Goal: Information Seeking & Learning: Learn about a topic

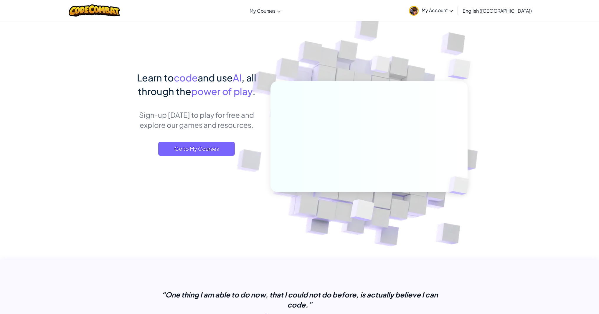
drag, startPoint x: 252, startPoint y: 12, endPoint x: 241, endPoint y: 12, distance: 10.9
click at [251, 12] on link "My Courses" at bounding box center [265, 11] width 37 height 16
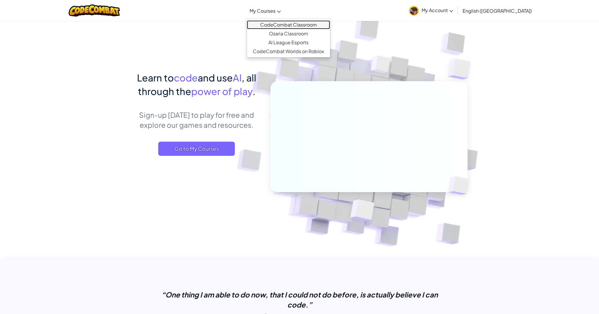
click at [281, 25] on link "CodeCombat Classroom" at bounding box center [288, 24] width 83 height 9
click at [280, 25] on link "CodeCombat Classroom" at bounding box center [288, 24] width 83 height 9
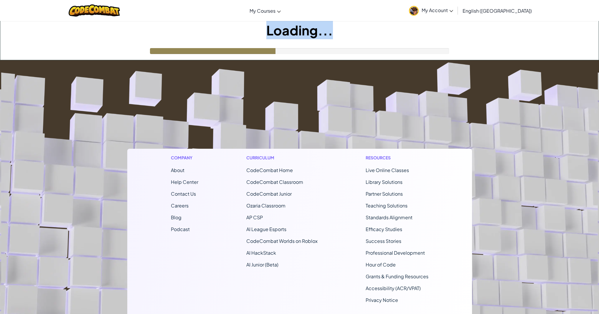
click at [280, 24] on h1 "Loading..." at bounding box center [299, 30] width 599 height 18
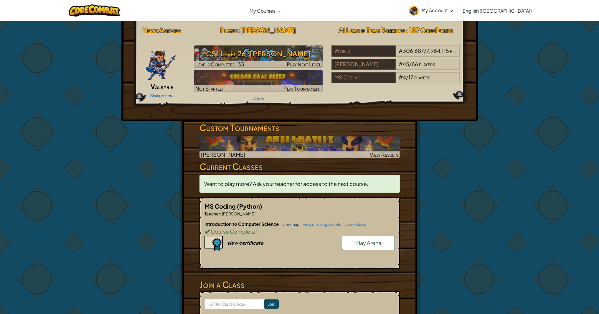
click at [290, 225] on link "view map" at bounding box center [290, 224] width 20 height 5
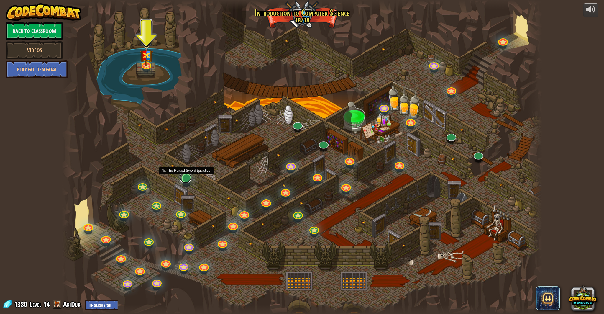
click at [186, 182] on link at bounding box center [186, 177] width 12 height 12
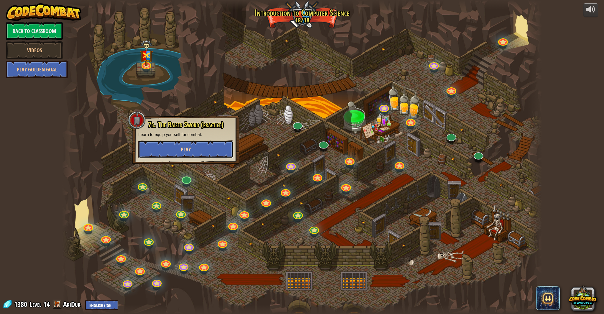
click at [182, 147] on span "Play" at bounding box center [186, 149] width 10 height 7
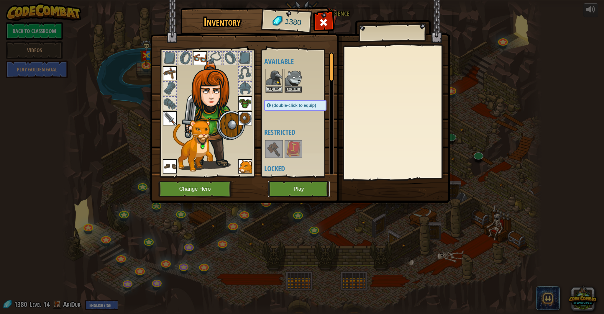
click at [284, 188] on button "Play" at bounding box center [299, 189] width 62 height 16
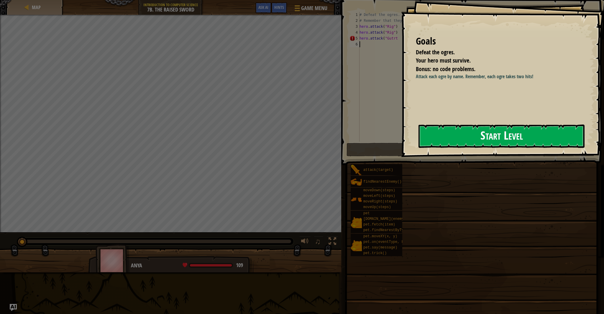
click at [527, 130] on button "Start Level" at bounding box center [501, 135] width 166 height 23
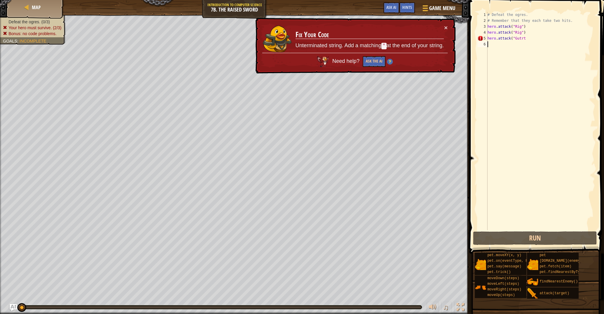
click at [521, 39] on div "# Defeat the ogres. # Remember that they each take two hits. hero . attack ( "R…" at bounding box center [540, 127] width 109 height 230
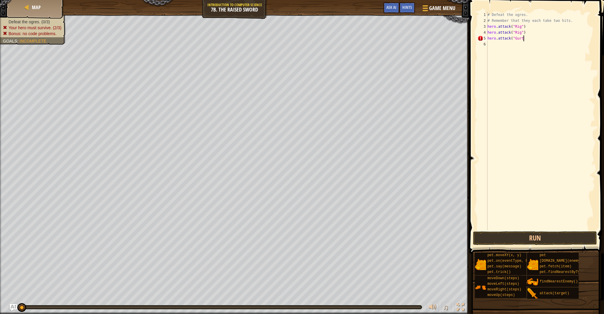
click at [525, 38] on div "# Defeat the ogres. # Remember that they each take two hits. hero . attack ( "R…" at bounding box center [540, 127] width 109 height 230
type textarea "hero.attack("Gurt")"
drag, startPoint x: 522, startPoint y: 49, endPoint x: 517, endPoint y: 45, distance: 6.6
click at [522, 47] on div "# Defeat the ogres. # Remember that they each take two hits. hero . attack ( "R…" at bounding box center [540, 127] width 109 height 230
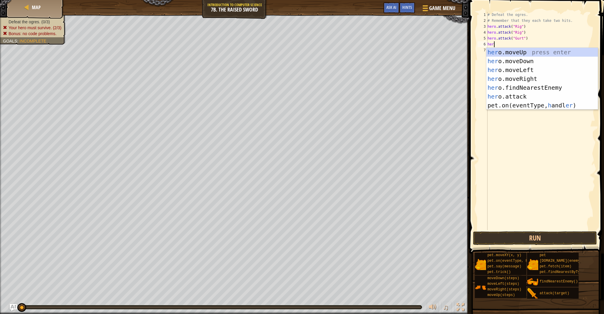
scroll to position [3, 0]
click at [529, 93] on div "hero .moveUp press enter hero .moveDown press enter hero .moveLeft press enter …" at bounding box center [541, 83] width 111 height 71
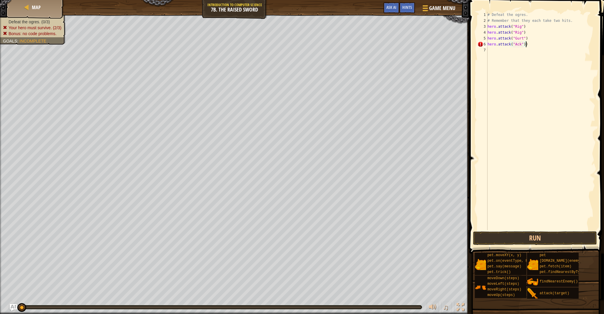
scroll to position [3, 3]
click at [530, 45] on div "# Defeat the ogres. # Remember that they each take two hits. hero . attack ( "R…" at bounding box center [540, 127] width 109 height 230
type textarea "hero.attack("Ack")"
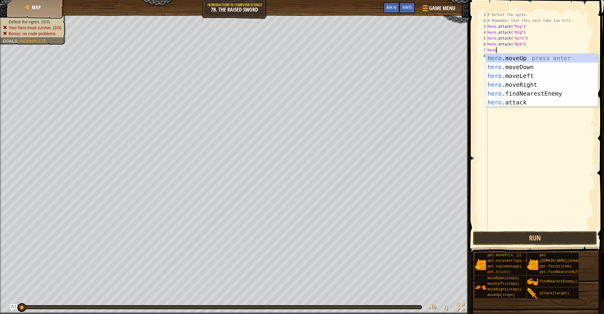
scroll to position [3, 0]
click at [524, 0] on body "Map Introduction to Computer Science 7b. The Raised Sword Game Menu Done Hints …" at bounding box center [302, 0] width 604 height 0
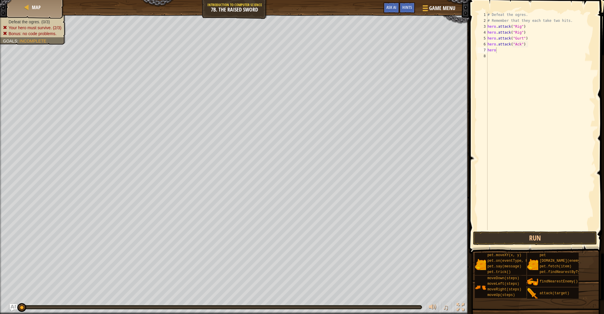
click at [501, 51] on div "# Defeat the ogres. # Remember that they each take two hits. hero . attack ( "R…" at bounding box center [540, 127] width 109 height 230
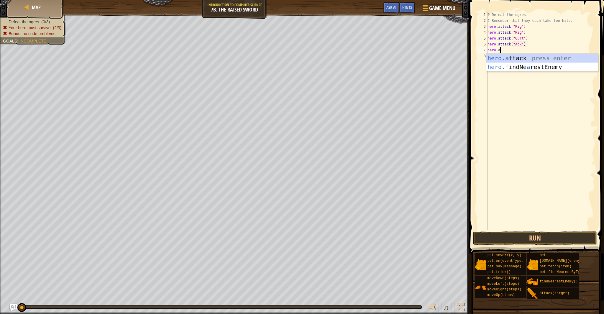
scroll to position [3, 1]
click at [509, 58] on div "hero.a ttack press enter hero. findNe a restEnemy press enter" at bounding box center [541, 71] width 111 height 35
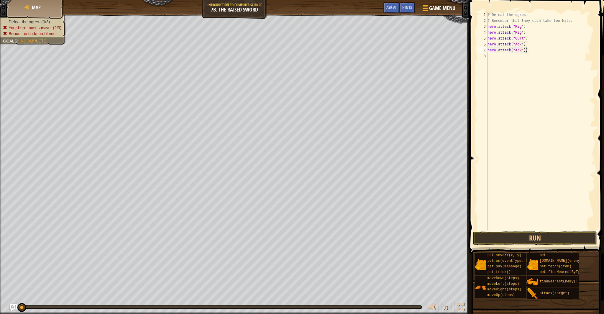
scroll to position [3, 3]
click at [528, 50] on div "# Defeat the ogres. # Remember that they each take two hits. hero . attack ( "R…" at bounding box center [540, 127] width 109 height 230
click at [520, 235] on button "Run" at bounding box center [535, 238] width 124 height 14
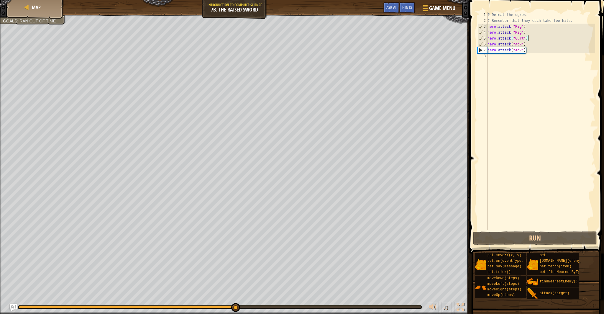
click at [531, 39] on div "# Defeat the ogres. # Remember that they each take two hits. hero . attack ( "R…" at bounding box center [540, 127] width 109 height 230
type textarea "hero.attack("Gurt")"
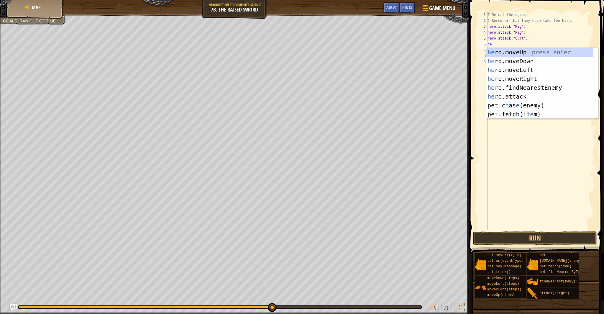
scroll to position [3, 0]
click at [537, 96] on div "her o.moveUp press enter her o.moveDown press enter her o.moveLeft press enter …" at bounding box center [541, 88] width 111 height 80
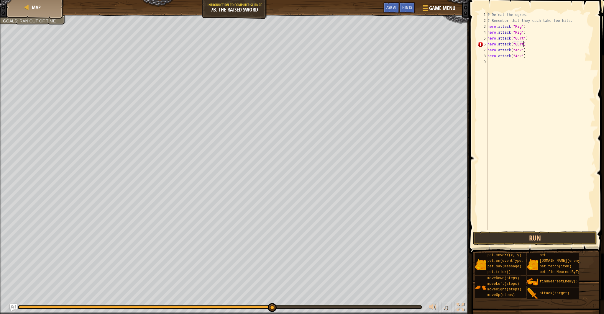
scroll to position [3, 3]
type textarea "hero.attack("Gurt")"
click at [518, 237] on button "Run" at bounding box center [535, 238] width 124 height 14
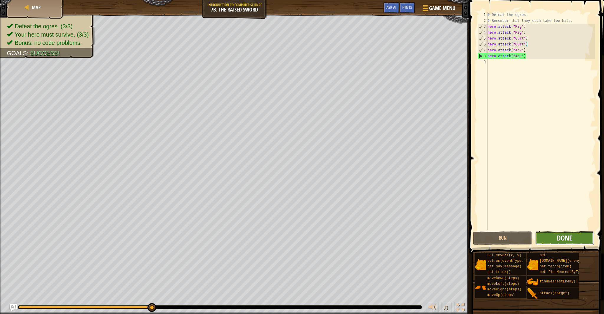
click at [568, 237] on span "Done" at bounding box center [564, 237] width 15 height 9
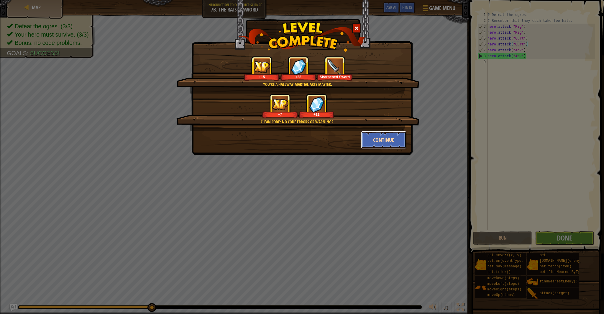
click at [402, 138] on button "Continue" at bounding box center [384, 140] width 46 height 18
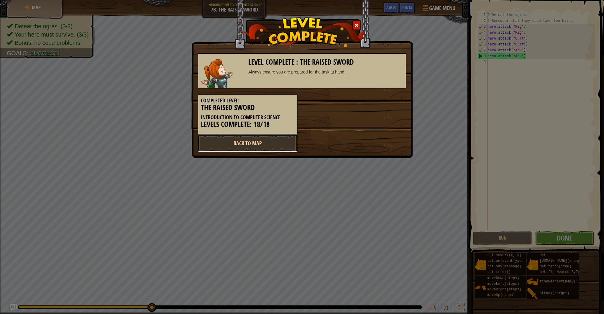
click at [269, 150] on link "Back to Map" at bounding box center [248, 143] width 100 height 18
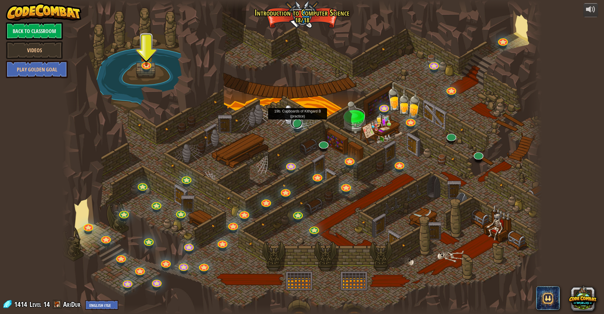
click at [299, 126] on link at bounding box center [296, 122] width 12 height 12
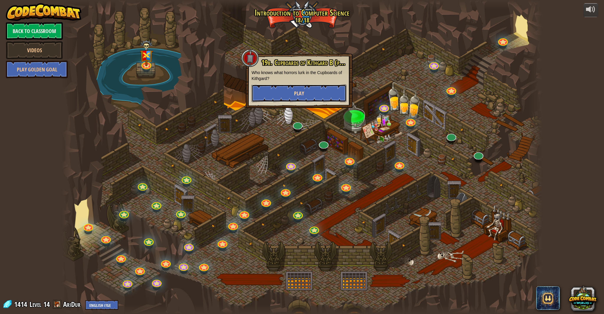
click at [320, 98] on button "Play" at bounding box center [298, 93] width 95 height 18
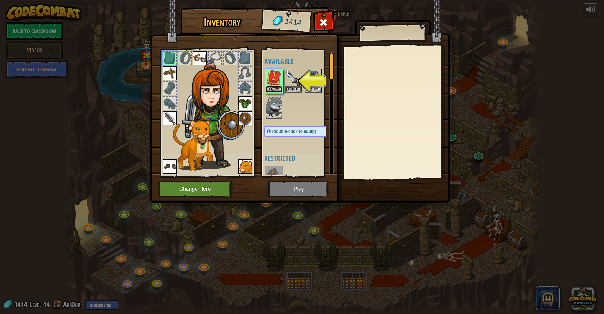
click at [278, 88] on button "Equip" at bounding box center [274, 89] width 17 height 6
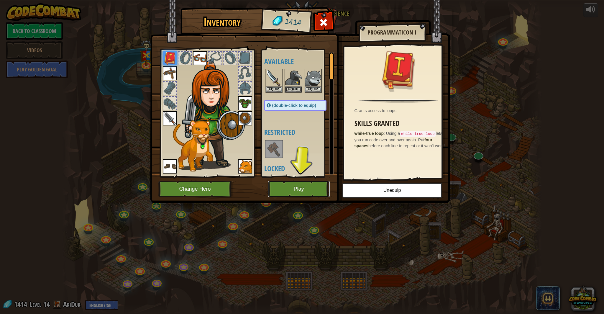
click at [314, 192] on button "Play" at bounding box center [299, 189] width 62 height 16
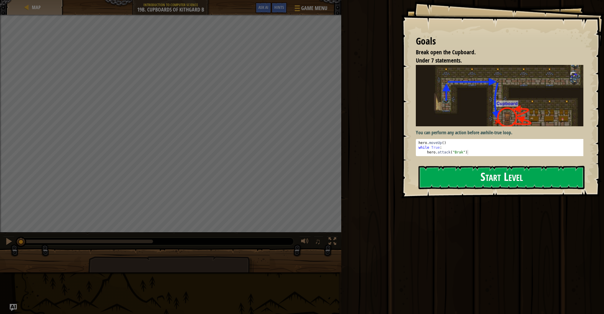
click at [422, 182] on button "Start Level" at bounding box center [501, 177] width 166 height 23
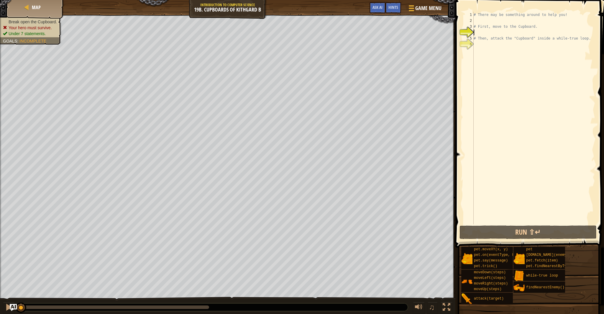
scroll to position [3, 0]
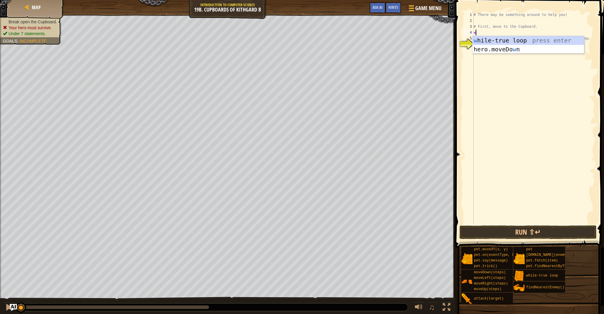
type textarea "wh"
click at [504, 40] on div "wh ile-true loop press enter" at bounding box center [527, 49] width 111 height 27
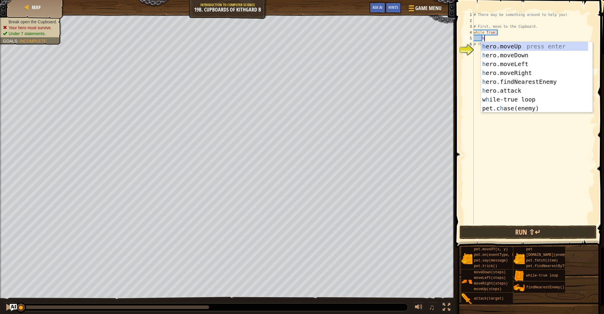
type textarea "he"
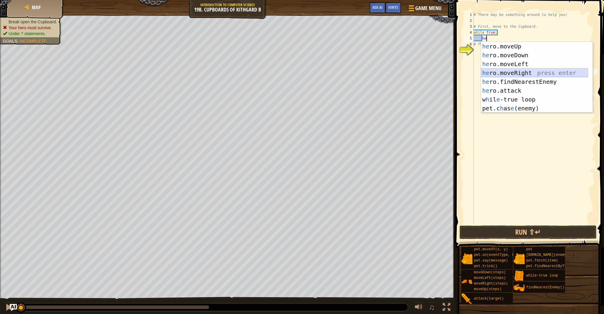
drag, startPoint x: 496, startPoint y: 71, endPoint x: 493, endPoint y: 66, distance: 6.2
click at [496, 69] on div "he ro.moveUp press enter he ro.moveDown press enter he ro.moveLeft press enter …" at bounding box center [534, 86] width 107 height 88
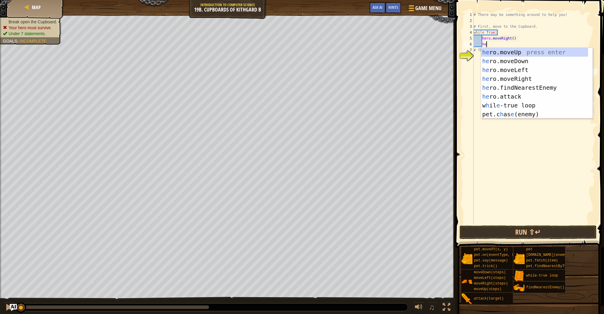
type textarea "her"
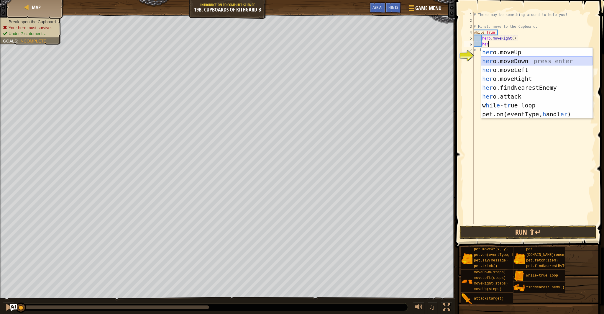
click at [511, 60] on div "her o.moveUp press enter her o.moveDown press enter her o.moveLeft press enter …" at bounding box center [536, 92] width 111 height 88
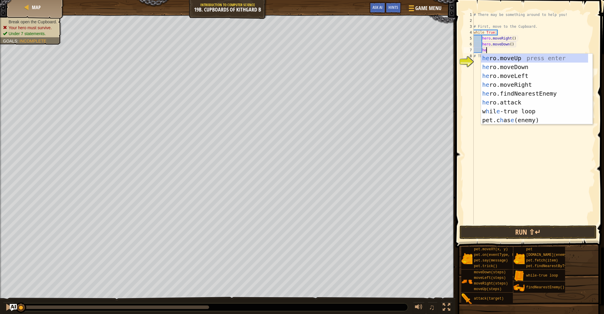
type textarea "h"
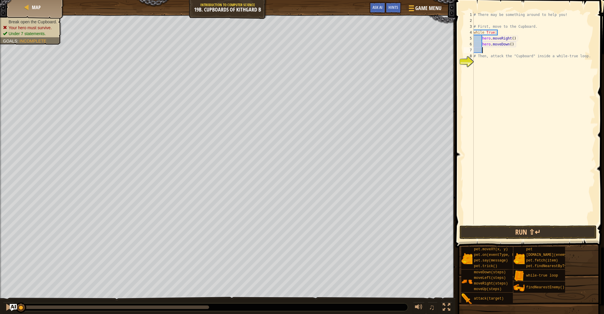
scroll to position [3, 0]
click at [529, 232] on button "Run ⇧↵" at bounding box center [527, 232] width 137 height 14
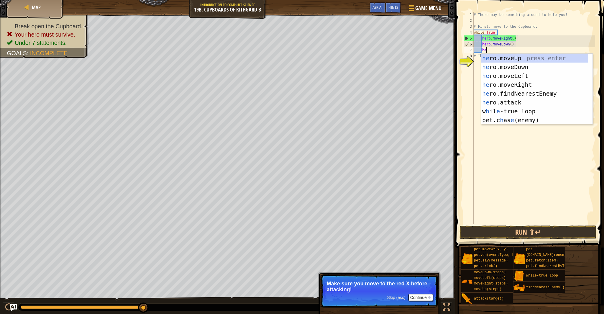
type textarea "her"
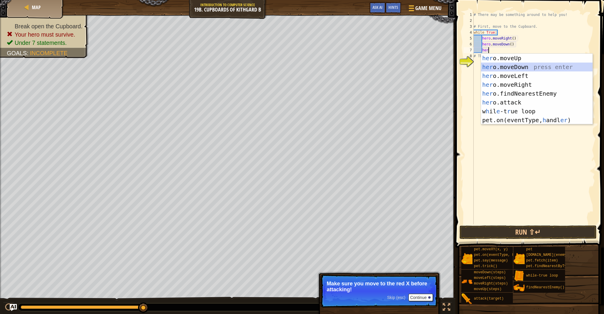
click at [500, 68] on div "her o.moveUp press enter her o.moveDown press enter her o.moveLeft press enter …" at bounding box center [536, 98] width 111 height 88
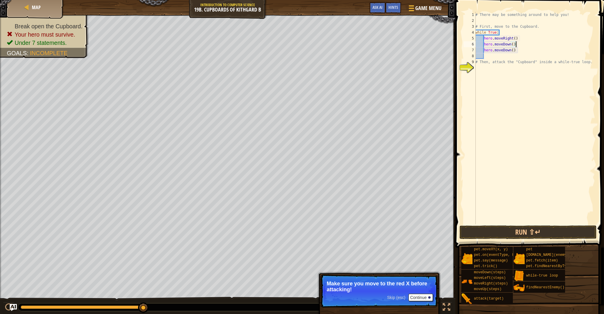
click at [521, 42] on div "# There may be something around to help you! # First, move to the Cupboard. whi…" at bounding box center [534, 124] width 121 height 224
type textarea "hero.moveDown()"
click at [520, 47] on div "# There may be something around to help you! # First, move to the Cupboard. whi…" at bounding box center [534, 124] width 121 height 224
click at [520, 45] on div "# There may be something around to help you! # First, move to the Cupboard. whi…" at bounding box center [534, 124] width 121 height 224
click at [522, 64] on div "# There may be something around to help you! # First, move to the Cupboard. whi…" at bounding box center [534, 124] width 121 height 224
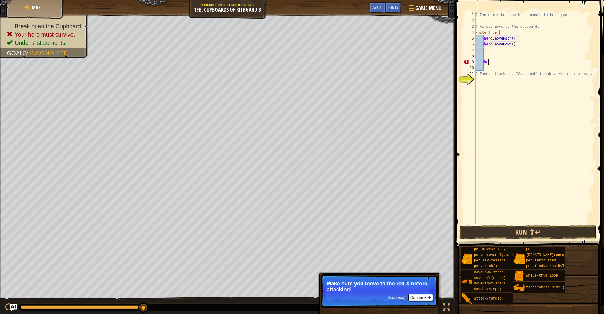
type textarea "h"
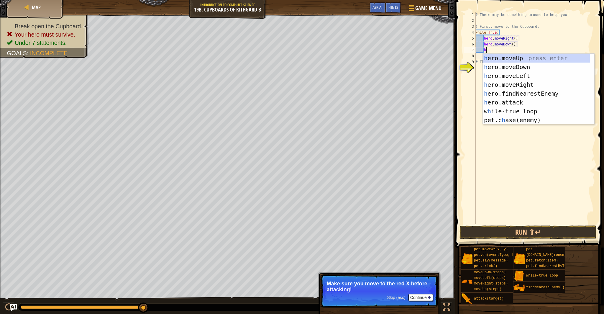
type textarea "he"
click at [527, 82] on div "he ro.moveUp press enter he ro.moveDown press enter he ro.moveLeft press enter …" at bounding box center [536, 98] width 107 height 88
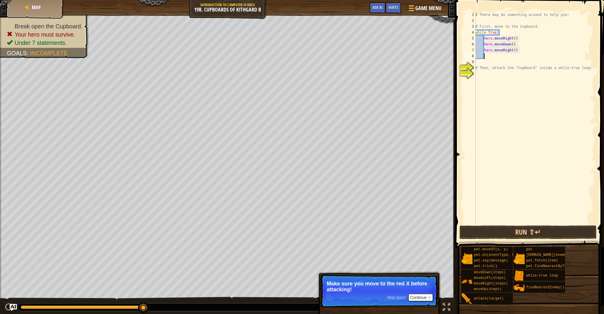
scroll to position [3, 0]
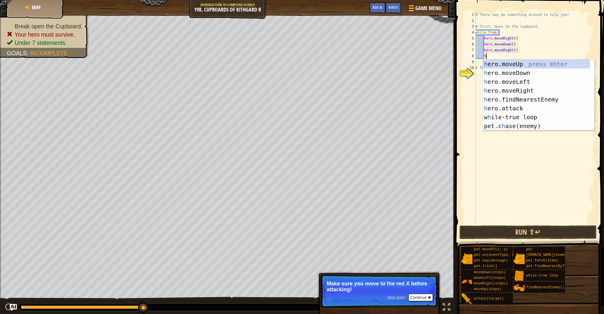
type textarea "her"
drag, startPoint x: 530, startPoint y: 74, endPoint x: 524, endPoint y: 64, distance: 12.4
click at [529, 73] on div "her o.moveUp press enter her o.moveDown press enter her o.moveLeft press enter …" at bounding box center [538, 104] width 111 height 88
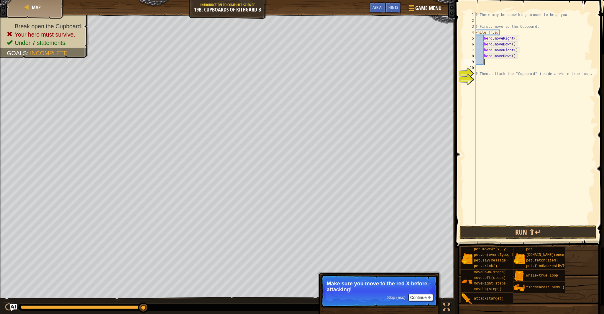
scroll to position [3, 0]
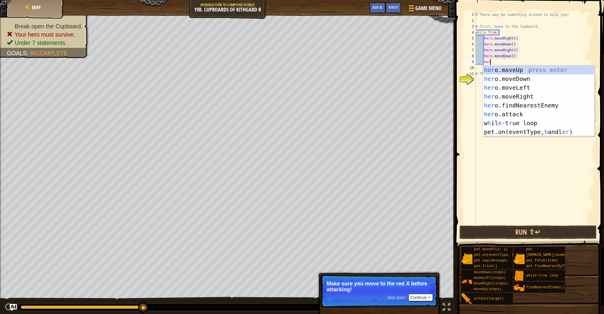
type textarea "hero"
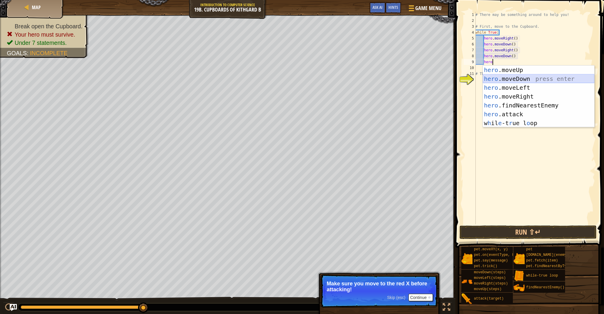
drag, startPoint x: 519, startPoint y: 82, endPoint x: 518, endPoint y: 79, distance: 3.0
click at [518, 80] on div "hero .moveUp press enter hero .moveDown press enter hero .moveLeft press enter …" at bounding box center [538, 105] width 111 height 80
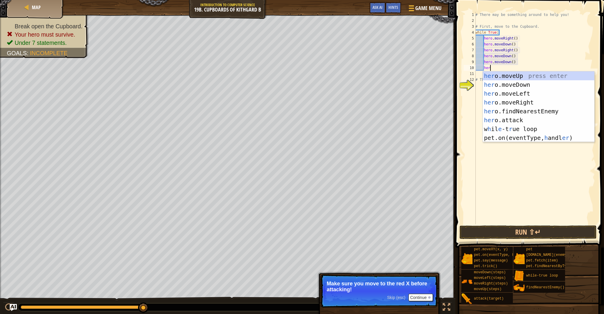
scroll to position [3, 1]
click at [520, 124] on div "her o.moveUp press enter her o.moveDown press enter her o.moveLeft press enter …" at bounding box center [538, 115] width 111 height 88
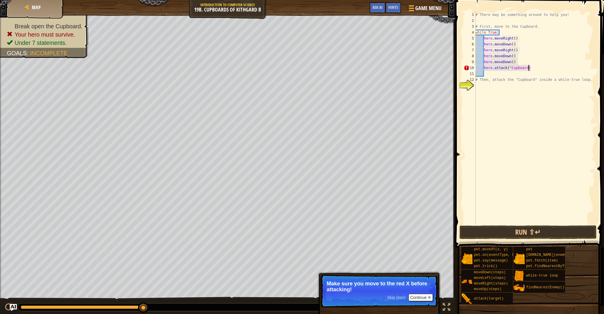
scroll to position [3, 4]
type textarea "hero.attack("Cupboard")"
click at [507, 227] on button "Run ⇧↵" at bounding box center [527, 232] width 137 height 14
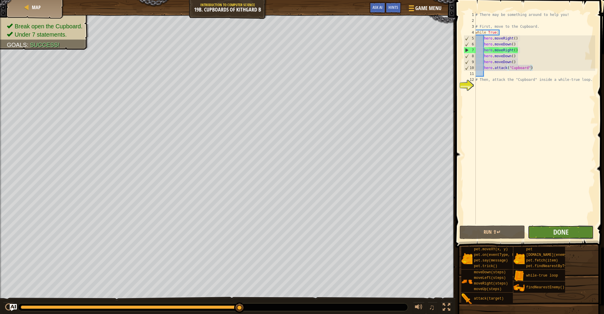
click at [544, 231] on button "Done" at bounding box center [561, 232] width 66 height 14
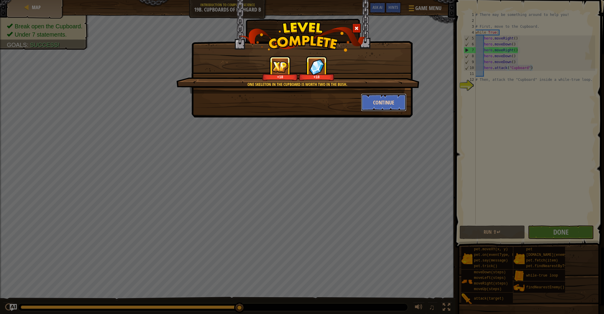
click at [375, 101] on button "Continue" at bounding box center [384, 102] width 46 height 18
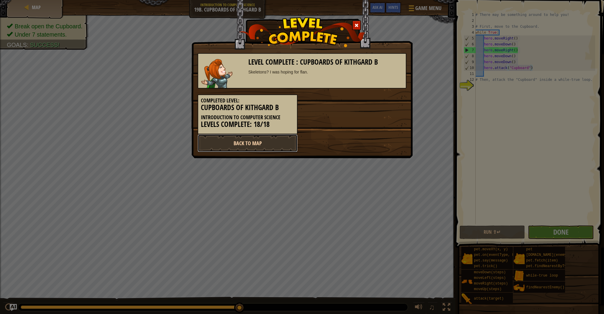
click at [277, 146] on link "Back to Map" at bounding box center [248, 143] width 100 height 18
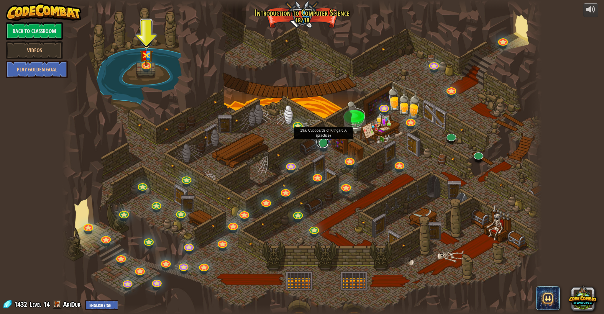
click at [320, 146] on link at bounding box center [322, 142] width 12 height 12
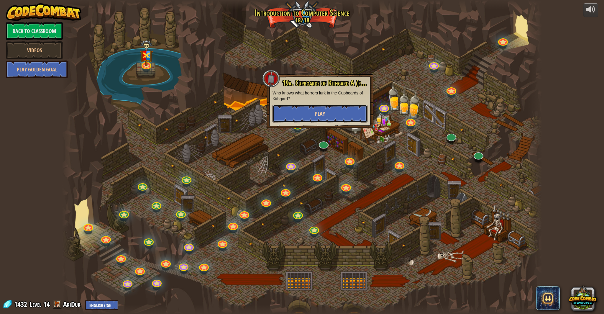
click at [334, 116] on button "Play" at bounding box center [319, 114] width 95 height 18
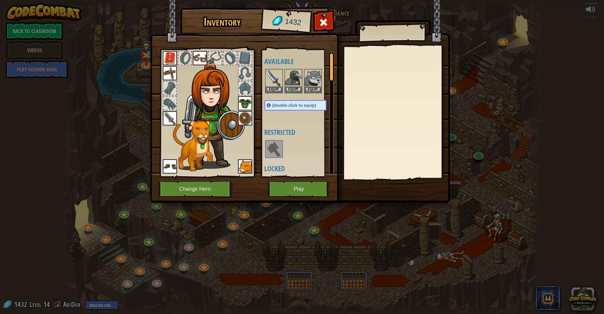
click at [172, 77] on img at bounding box center [170, 73] width 14 height 14
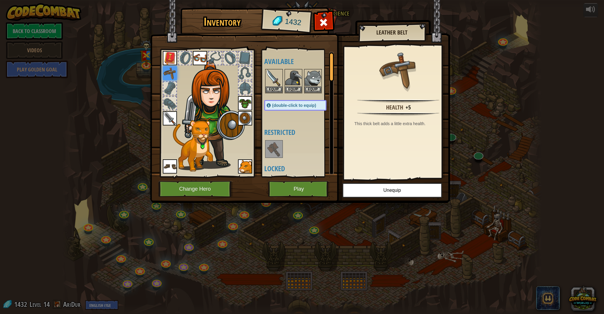
click at [167, 49] on div at bounding box center [206, 111] width 97 height 133
click at [168, 55] on img at bounding box center [170, 58] width 14 height 14
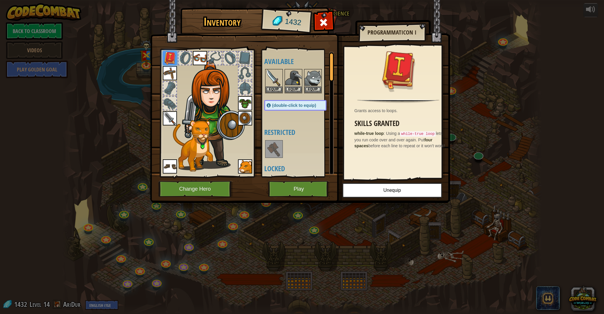
click at [196, 55] on img at bounding box center [200, 58] width 14 height 14
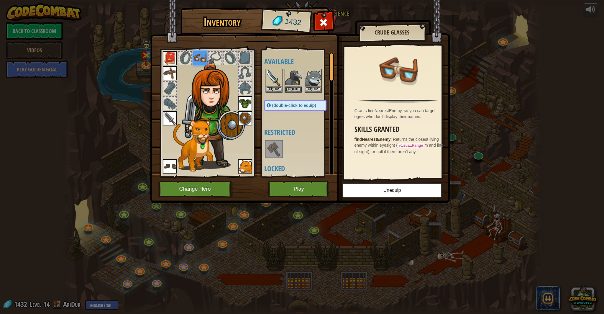
click at [246, 101] on img at bounding box center [245, 103] width 14 height 14
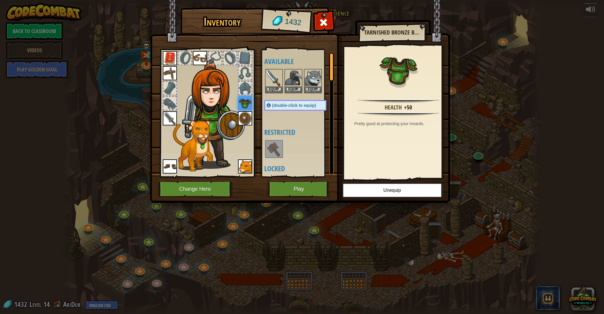
click at [245, 115] on img at bounding box center [245, 118] width 14 height 14
click at [172, 117] on img at bounding box center [170, 118] width 14 height 14
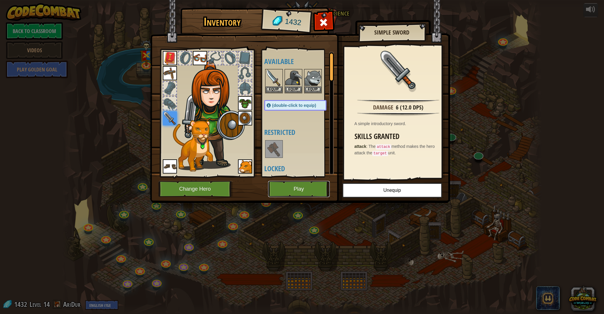
click at [288, 185] on button "Play" at bounding box center [299, 189] width 62 height 16
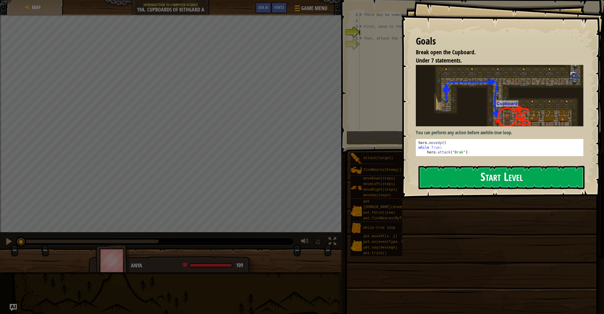
click at [486, 172] on button "Start Level" at bounding box center [501, 177] width 166 height 23
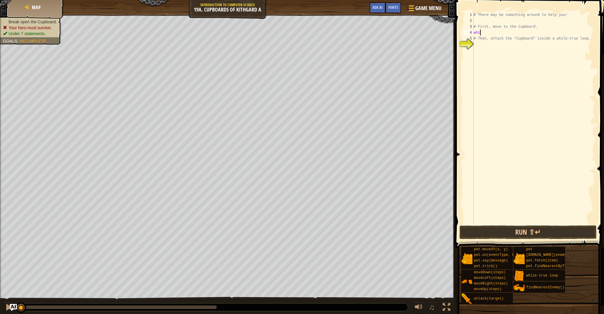
scroll to position [3, 0]
type textarea "w"
type textarea "wh"
click at [549, 40] on div "wh ile-true loop press enter" at bounding box center [527, 49] width 111 height 27
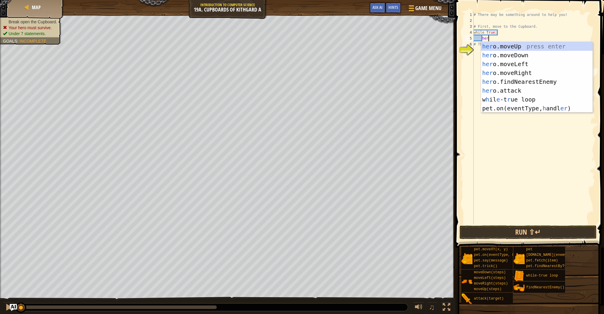
scroll to position [3, 1]
type textarea "h"
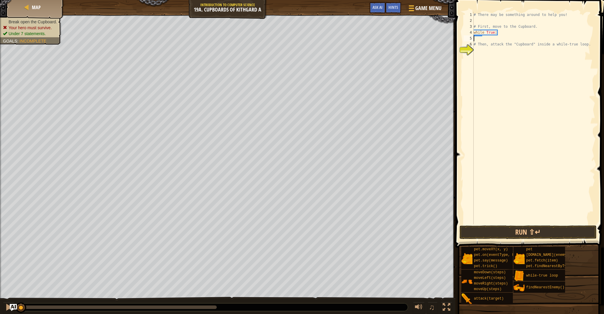
scroll to position [3, 0]
type textarea "w"
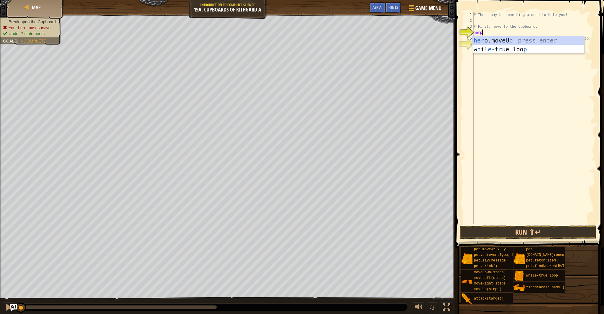
scroll to position [3, 0]
type textarea "her"
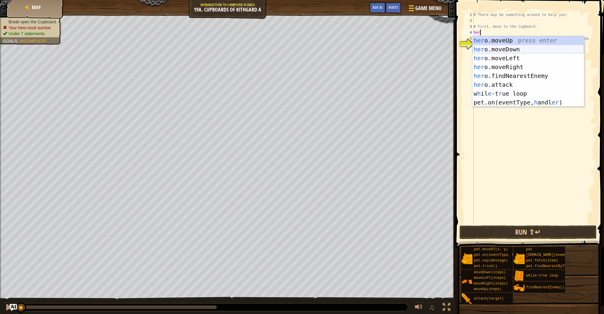
click at [518, 52] on div "her o.moveUp press enter her o.moveDown press enter her o.moveLeft press enter …" at bounding box center [527, 80] width 111 height 88
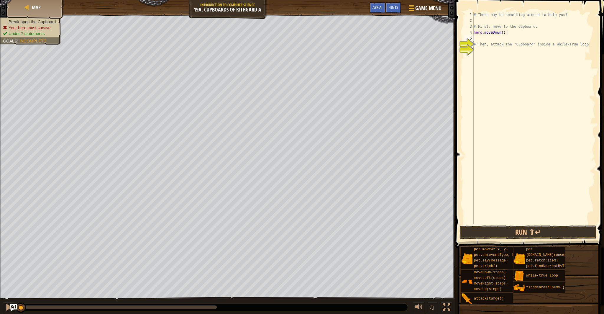
scroll to position [3, 0]
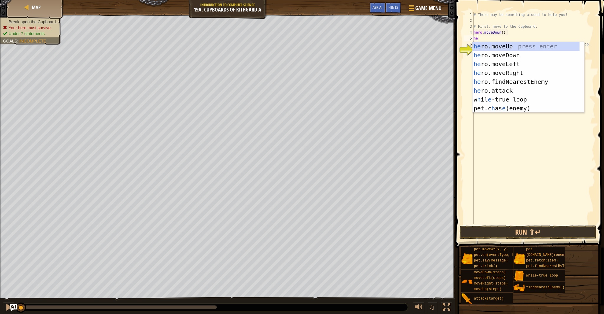
type textarea "hero"
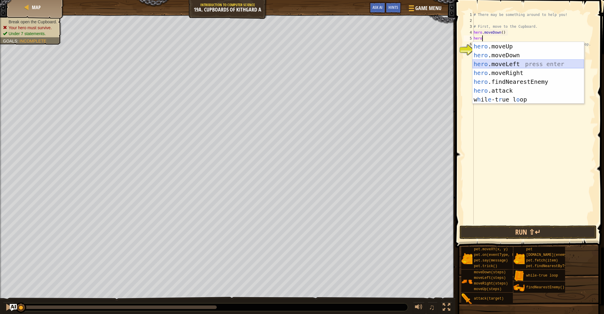
click at [509, 65] on div "hero .moveUp press enter hero .moveDown press enter hero .moveLeft press enter …" at bounding box center [527, 82] width 111 height 80
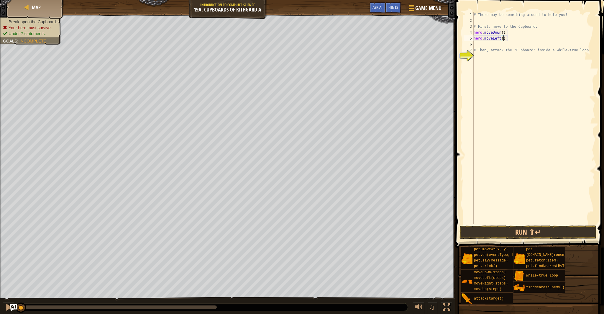
click at [503, 40] on div "# There may be something around to help you! # First, move to the Cupboard. her…" at bounding box center [533, 124] width 123 height 224
type textarea "hero.moveLeft(2)"
click at [491, 45] on div "# There may be something around to help you! # First, move to the Cupboard. her…" at bounding box center [533, 124] width 123 height 224
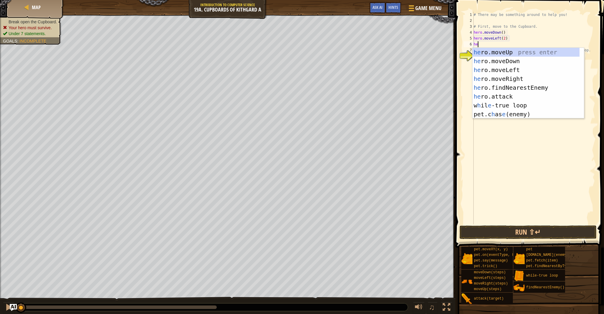
type textarea "hero"
click at [528, 54] on div "hero .moveUp press enter hero .moveDown press enter hero .moveLeft press enter …" at bounding box center [527, 88] width 111 height 80
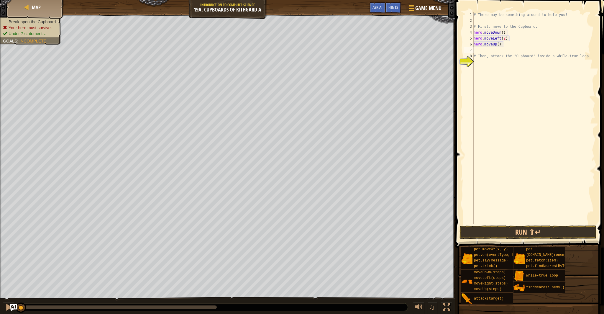
click at [499, 44] on div "# There may be something around to help you! # First, move to the Cupboard. her…" at bounding box center [533, 124] width 123 height 224
type textarea "hero.moveUp(2)"
click at [489, 50] on div "# There may be something around to help you! # First, move to the Cupboard. her…" at bounding box center [533, 124] width 123 height 224
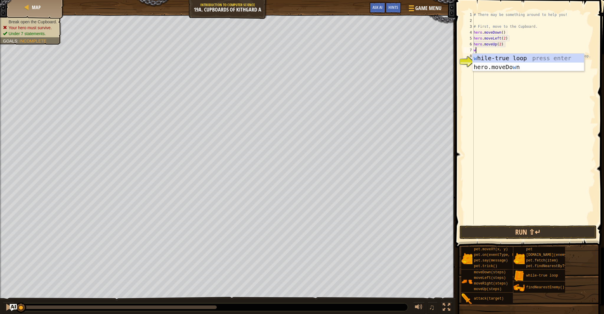
type textarea "wh"
drag, startPoint x: 509, startPoint y: 57, endPoint x: 504, endPoint y: 52, distance: 7.5
click at [509, 57] on div "wh ile-true loop press enter" at bounding box center [527, 67] width 111 height 27
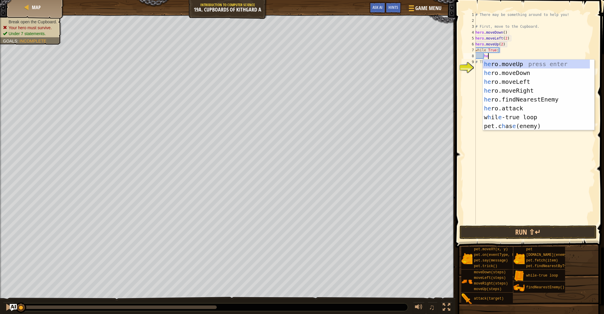
scroll to position [3, 1]
click at [502, 107] on div "her o.moveUp press enter her o.moveDown press enter her o.moveLeft press enter …" at bounding box center [538, 104] width 111 height 88
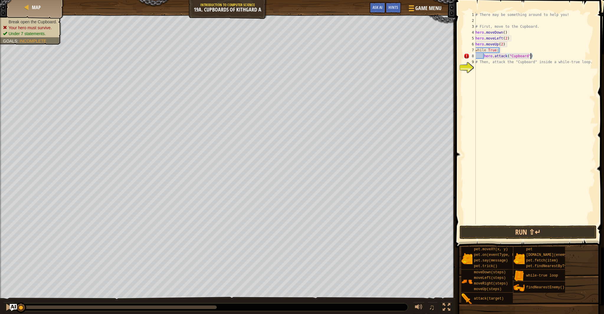
scroll to position [3, 4]
type textarea "hero.attack("Cupboard")"
click at [527, 232] on button "Run ⇧↵" at bounding box center [527, 232] width 137 height 14
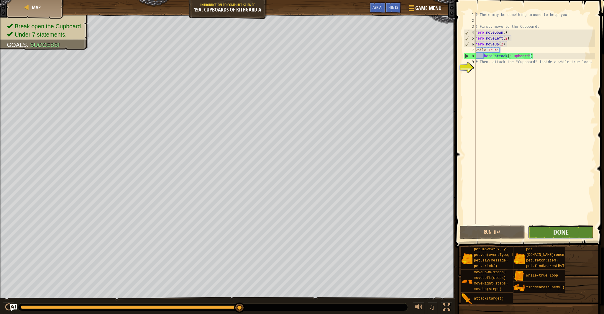
click at [568, 237] on button "Done" at bounding box center [561, 232] width 66 height 14
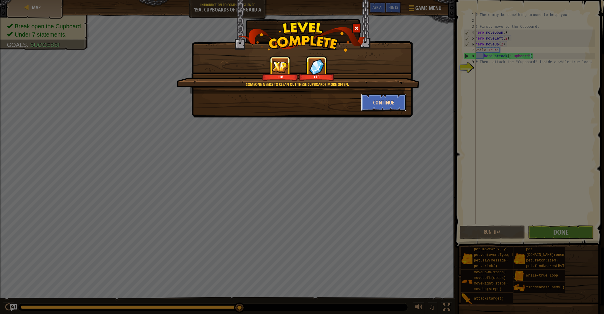
click at [388, 105] on button "Continue" at bounding box center [384, 102] width 46 height 18
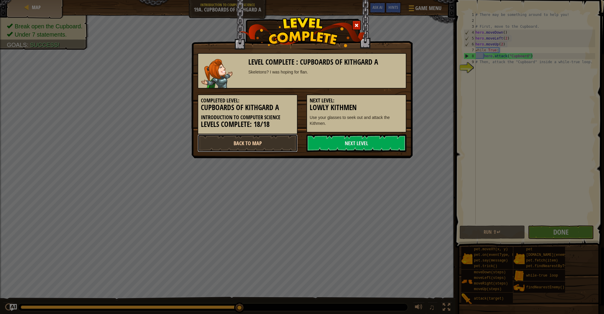
click at [265, 144] on link "Back to Map" at bounding box center [248, 143] width 100 height 18
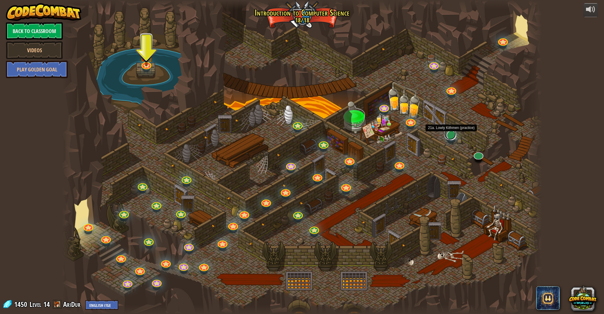
click at [453, 137] on link at bounding box center [450, 134] width 12 height 12
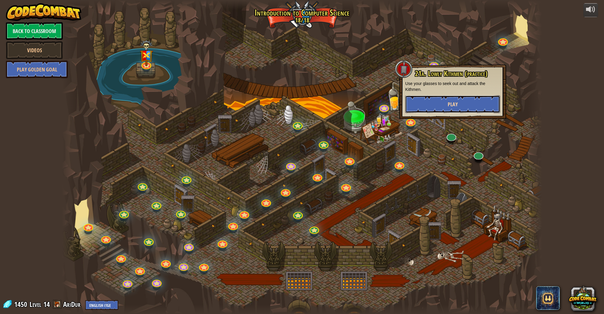
drag, startPoint x: 453, startPoint y: 104, endPoint x: 451, endPoint y: 108, distance: 4.3
click at [451, 108] on button "Play" at bounding box center [452, 104] width 95 height 18
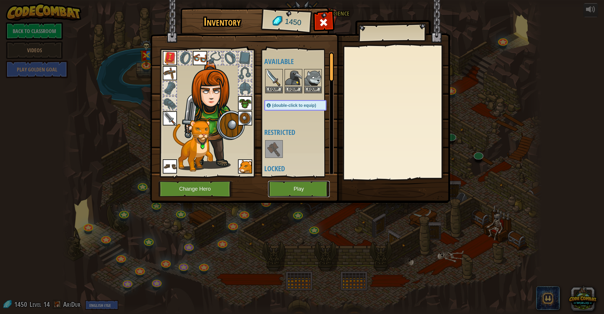
click at [284, 184] on button "Play" at bounding box center [299, 189] width 62 height 16
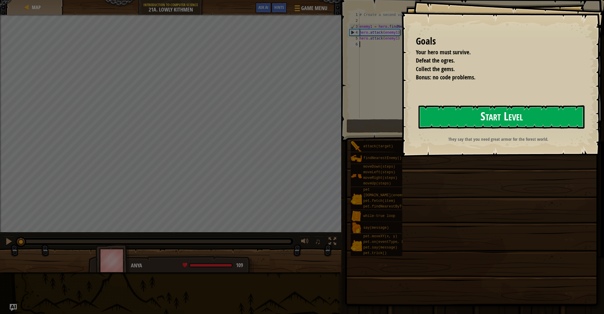
click at [447, 114] on button "Start Level" at bounding box center [501, 116] width 166 height 23
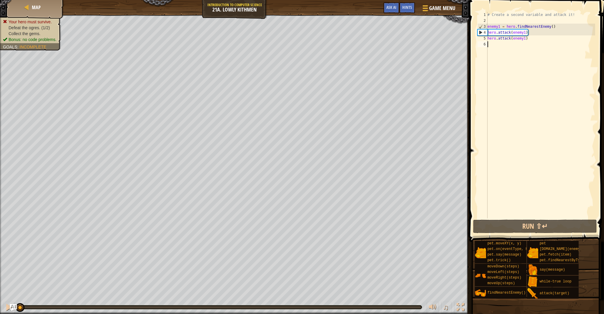
type textarea "h"
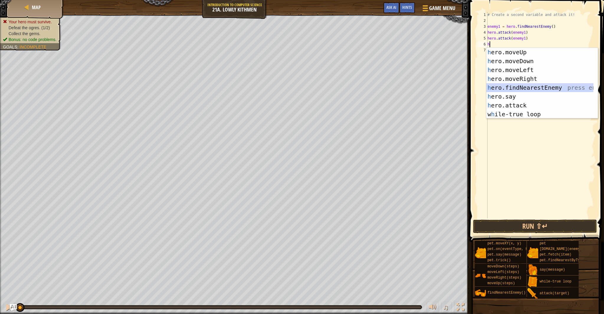
click at [530, 84] on div "h ero.moveUp press enter h ero.moveDown press enter h ero.moveLeft press enter …" at bounding box center [539, 92] width 107 height 88
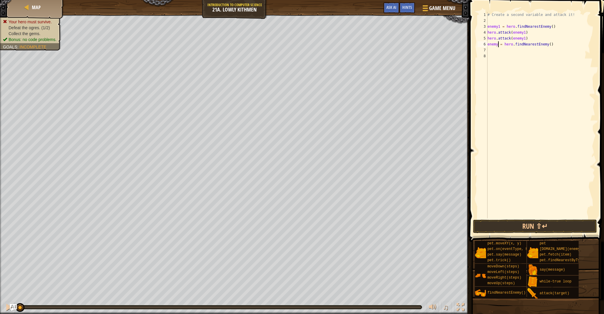
drag, startPoint x: 498, startPoint y: 44, endPoint x: 499, endPoint y: 56, distance: 11.5
click at [498, 44] on div "# Create a second variable and attack it! enemy1 = hero . findNearestEnemy ( ) …" at bounding box center [540, 121] width 109 height 218
type textarea "enemy2 = hero.findNearestEnemy()"
click at [492, 52] on div "# Create a second variable and attack it! enemy1 = hero . findNearestEnemy ( ) …" at bounding box center [540, 121] width 109 height 218
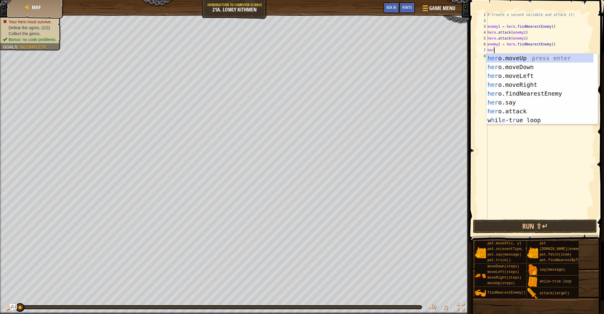
scroll to position [3, 0]
drag, startPoint x: 498, startPoint y: 110, endPoint x: 504, endPoint y: 107, distance: 7.1
click at [498, 109] on div "her o.moveUp press enter her o.moveDown press enter her o.moveLeft press enter …" at bounding box center [539, 98] width 107 height 88
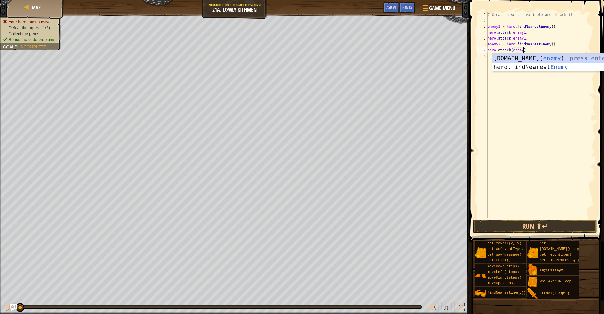
type textarea "hero.attack(enemy2)"
click at [533, 52] on div "# Create a second variable and attack it! enemy1 = hero . findNearestEnemy ( ) …" at bounding box center [540, 121] width 109 height 218
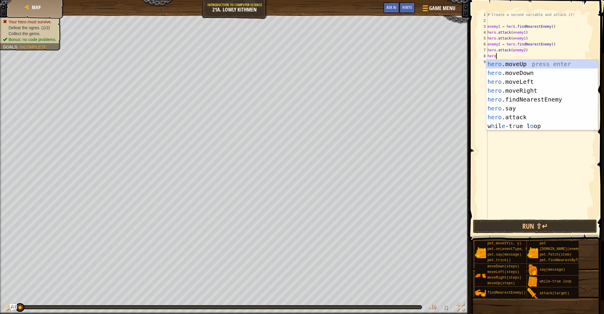
scroll to position [3, 0]
click at [514, 115] on div "hero .moveUp press enter hero .moveDown press enter hero .moveLeft press enter …" at bounding box center [541, 104] width 111 height 88
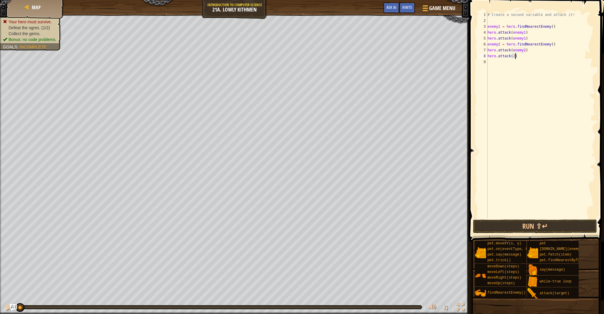
scroll to position [3, 2]
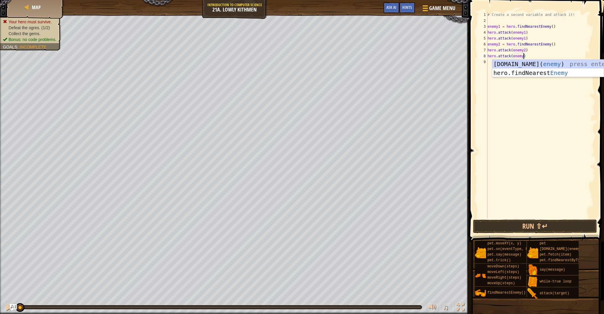
type textarea "hero.attack(enemy2)"
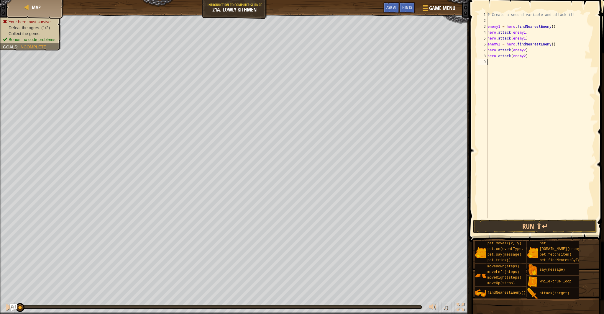
click at [495, 61] on div "# Create a second variable and attack it! enemy1 = hero . findNearestEnemy ( ) …" at bounding box center [540, 121] width 109 height 218
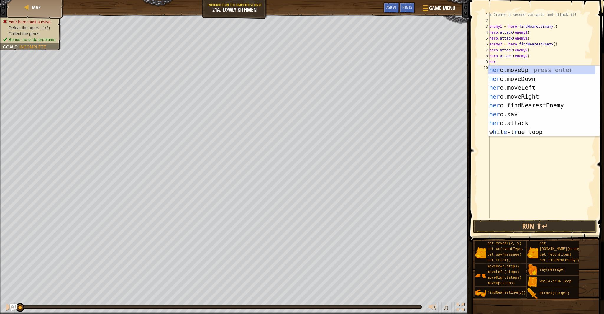
type textarea "hero"
click at [512, 76] on div "hero .moveUp press enter hero .moveDown press enter hero .moveLeft press enter …" at bounding box center [543, 109] width 111 height 88
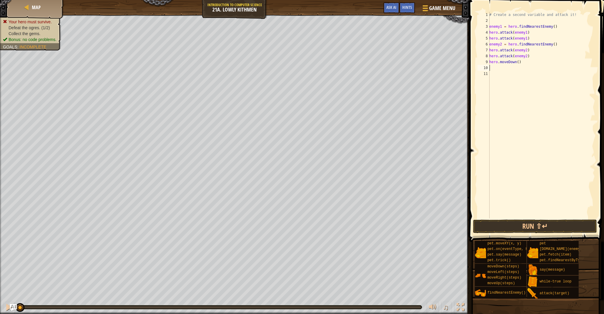
scroll to position [3, 0]
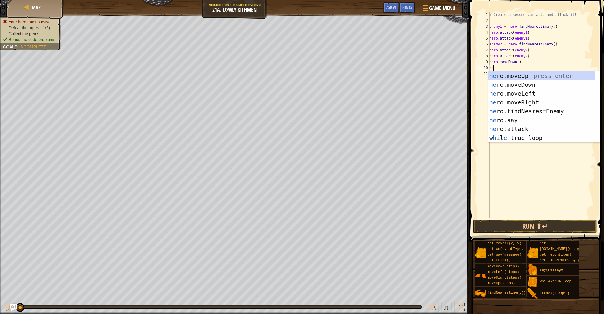
type textarea "her"
click at [526, 101] on div "her o.moveUp press enter her o.moveDown press enter her o.moveLeft press enter …" at bounding box center [541, 115] width 107 height 88
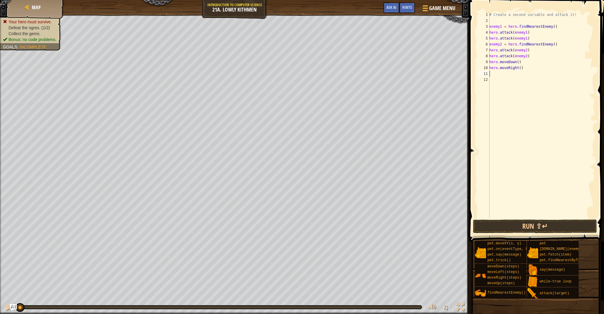
scroll to position [3, 0]
click at [521, 67] on div "# Create a second variable and attack it! enemy1 = hero . findNearestEnemy ( ) …" at bounding box center [541, 121] width 107 height 218
type textarea "hero.moveRight(2)"
click at [546, 227] on button "Run ⇧↵" at bounding box center [535, 226] width 124 height 14
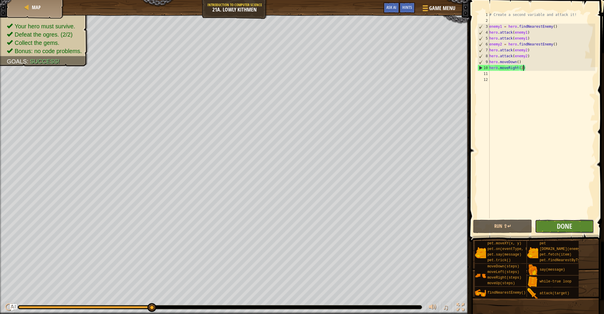
click at [580, 226] on button "Done" at bounding box center [564, 226] width 59 height 14
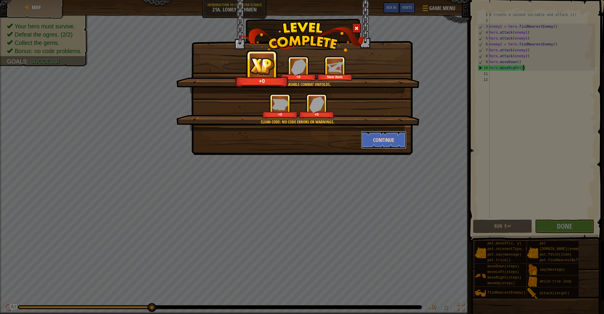
click at [397, 142] on button "Continue" at bounding box center [384, 140] width 46 height 18
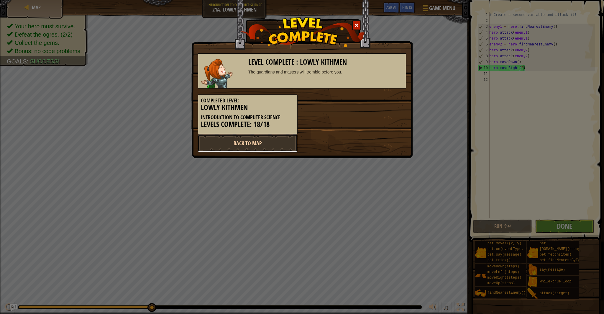
click at [259, 146] on link "Back to Map" at bounding box center [248, 143] width 100 height 18
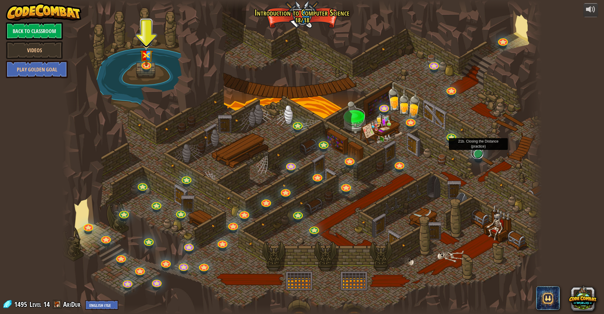
click at [478, 154] on link at bounding box center [477, 153] width 12 height 12
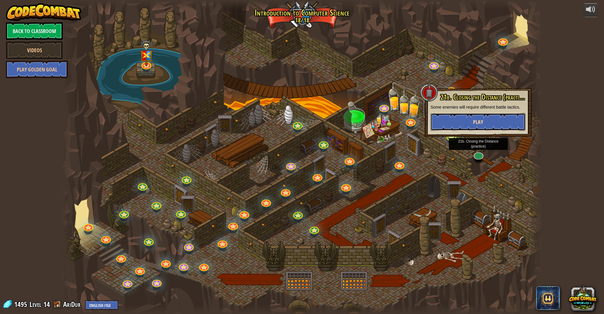
click at [486, 124] on button "Play" at bounding box center [477, 122] width 95 height 18
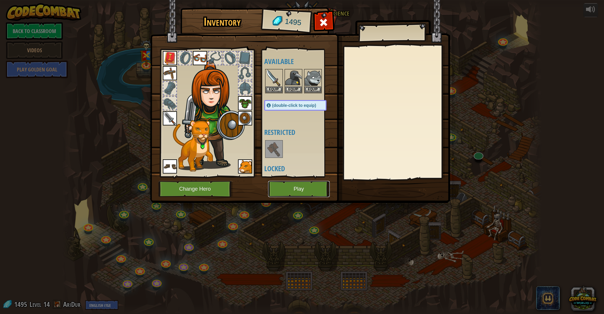
click at [311, 192] on button "Play" at bounding box center [299, 189] width 62 height 16
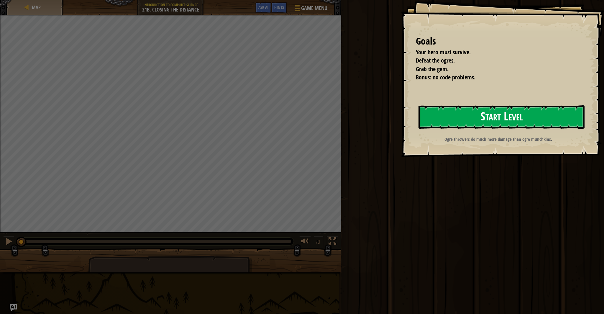
click at [463, 112] on button "Start Level" at bounding box center [501, 116] width 166 height 23
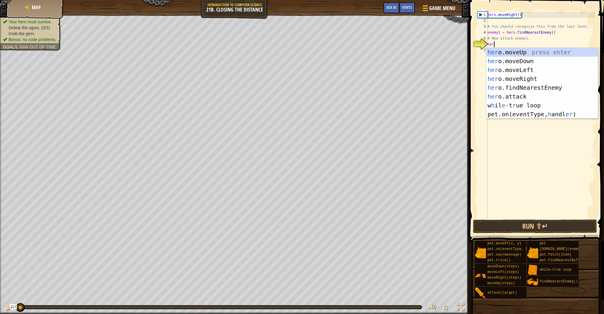
scroll to position [3, 0]
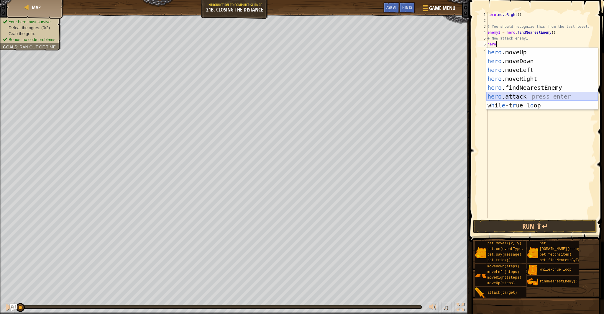
click at [506, 95] on div "hero .moveUp press enter hero .moveDown press enter hero .moveLeft press enter …" at bounding box center [541, 88] width 111 height 80
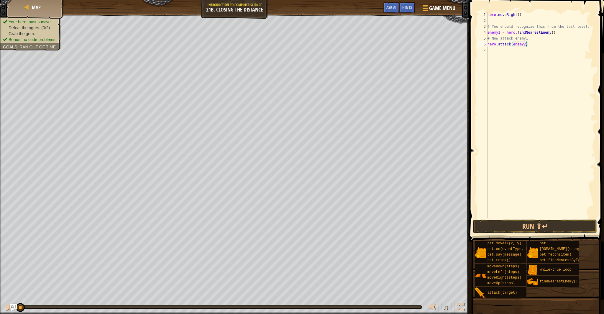
scroll to position [3, 3]
type textarea "hero.attack(enemy1)"
click at [499, 51] on div "hero . moveRight ( ) # You should recognize this from the last level. enemy1 = …" at bounding box center [540, 121] width 109 height 218
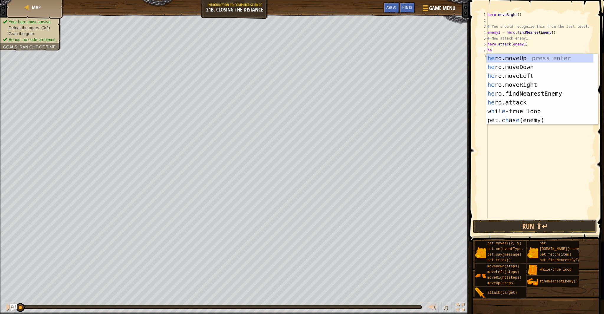
scroll to position [3, 0]
drag, startPoint x: 514, startPoint y: 102, endPoint x: 513, endPoint y: 92, distance: 10.4
click at [515, 101] on div "hero .moveUp press enter hero .moveDown press enter hero .moveLeft press enter …" at bounding box center [541, 94] width 111 height 80
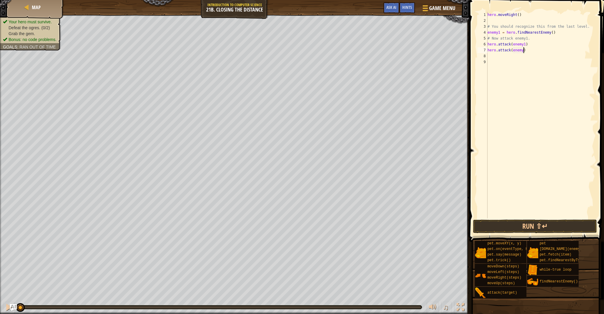
drag, startPoint x: 524, startPoint y: 51, endPoint x: 524, endPoint y: 59, distance: 7.4
click at [524, 52] on div "hero . moveRight ( ) # You should recognize this from the last level. enemy1 = …" at bounding box center [540, 121] width 109 height 218
type textarea "hero.attack(enemy1)"
click at [493, 59] on div "hero . moveRight ( ) # You should recognize this from the last level. enemy1 = …" at bounding box center [540, 121] width 109 height 218
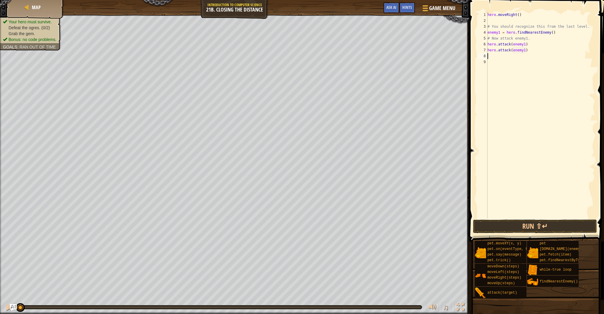
scroll to position [3, 0]
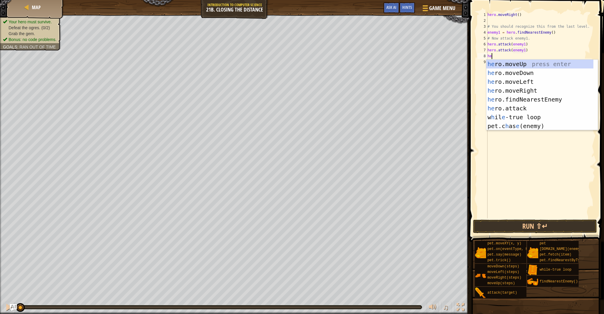
type textarea "hero"
drag, startPoint x: 504, startPoint y: 99, endPoint x: 502, endPoint y: 95, distance: 4.8
click at [504, 99] on div "hero .moveUp press enter hero .moveDown press enter hero .moveLeft press enter …" at bounding box center [541, 100] width 111 height 80
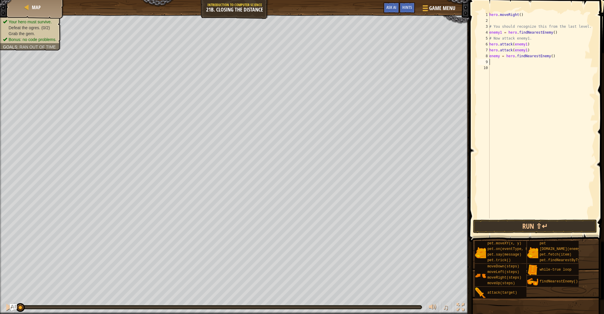
scroll to position [3, 0]
click at [499, 58] on div "hero . moveRight ( ) # You should recognize this from the last level. enemy1 = …" at bounding box center [541, 121] width 107 height 218
type textarea "enemy2 = hero.findNearestEnemy()"
click at [561, 58] on div "hero . moveRight ( ) # You should recognize this from the last level. enemy1 = …" at bounding box center [541, 121] width 107 height 218
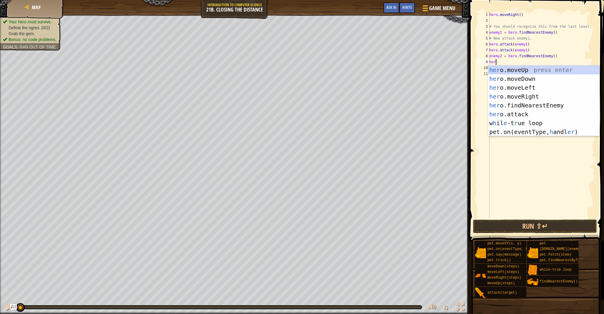
scroll to position [3, 0]
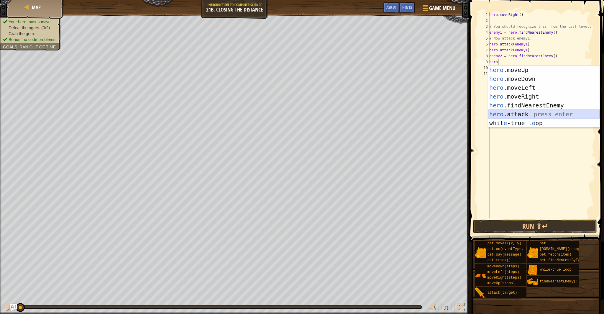
drag, startPoint x: 532, startPoint y: 116, endPoint x: 526, endPoint y: 100, distance: 17.0
click at [529, 111] on div "hero .moveUp press enter hero .moveDown press enter hero .moveLeft press enter …" at bounding box center [543, 105] width 111 height 80
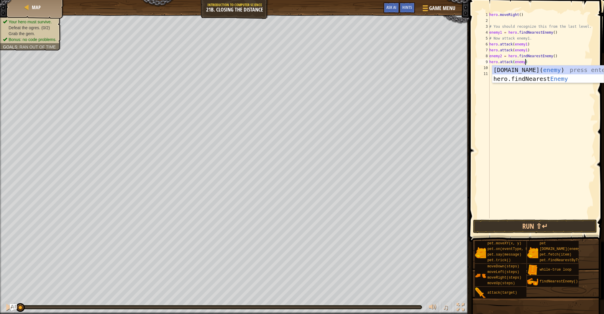
type textarea "hero.attack(enemy2)"
click at [530, 61] on div "hero . moveRight ( ) # You should recognize this from the last level. enemy1 = …" at bounding box center [541, 121] width 107 height 218
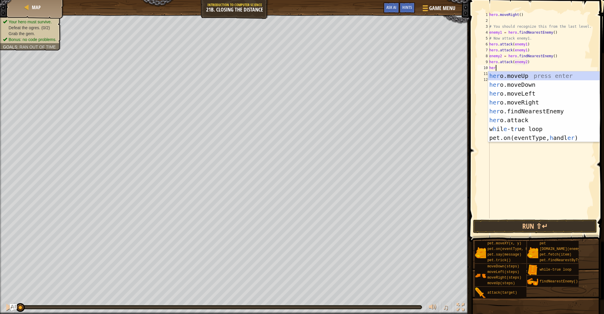
scroll to position [3, 0]
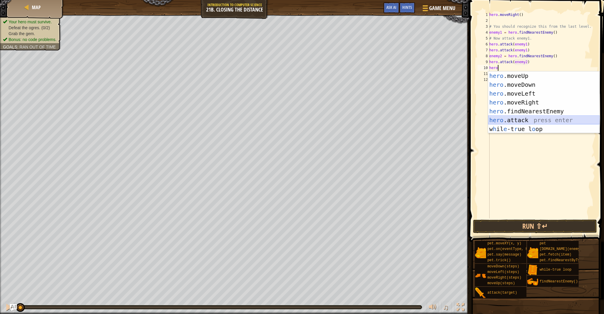
drag, startPoint x: 519, startPoint y: 119, endPoint x: 516, endPoint y: 98, distance: 21.2
click at [519, 117] on div "hero .moveUp press enter hero .moveDown press enter hero .moveLeft press enter …" at bounding box center [543, 111] width 111 height 80
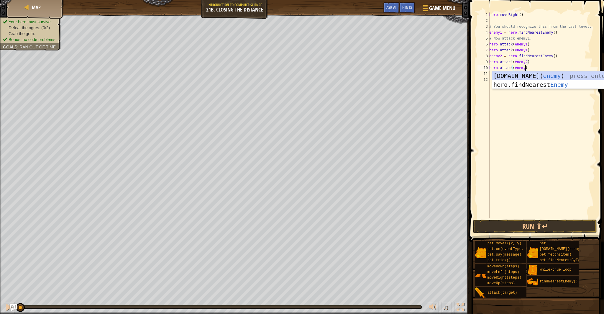
type textarea "hero.attack(enemy2)"
click at [496, 73] on div "hero . moveRight ( ) # You should recognize this from the last level. enemy1 = …" at bounding box center [541, 121] width 107 height 218
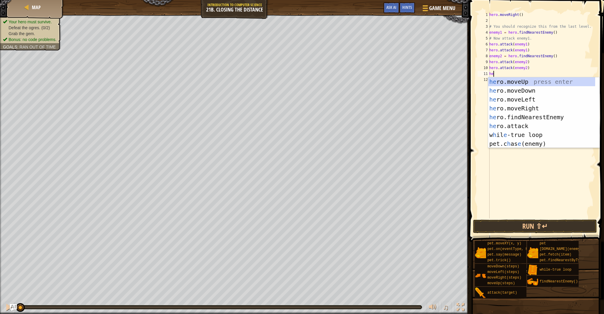
type textarea "hero"
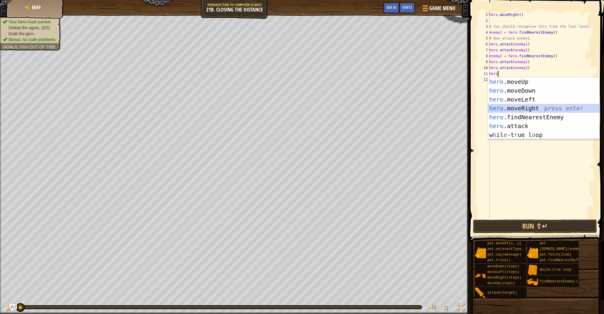
drag, startPoint x: 514, startPoint y: 107, endPoint x: 518, endPoint y: 90, distance: 17.0
click at [515, 107] on div "hero .moveUp press enter hero .moveDown press enter hero .moveLeft press enter …" at bounding box center [543, 117] width 111 height 80
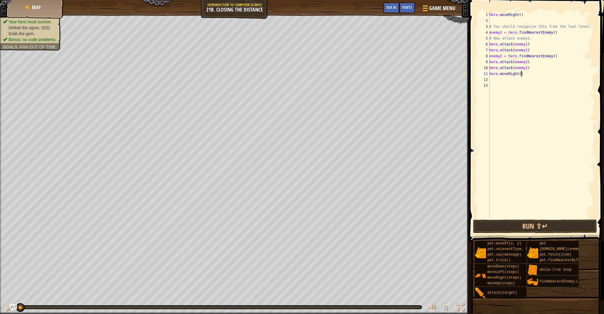
click at [522, 73] on div "hero . moveRight ( ) # You should recognize this from the last level. enemy1 = …" at bounding box center [541, 121] width 107 height 218
click at [503, 224] on button "Run ⇧↵" at bounding box center [535, 226] width 124 height 14
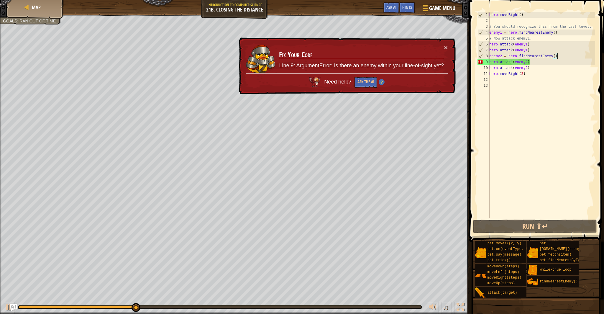
click at [562, 57] on div "hero . moveRight ( ) # You should recognize this from the last level. enemy1 = …" at bounding box center [541, 121] width 107 height 218
click at [536, 49] on div "hero . moveRight ( ) # You should recognize this from the last level. enemy1 = …" at bounding box center [541, 121] width 107 height 218
type textarea "hero.attack(enemy1)"
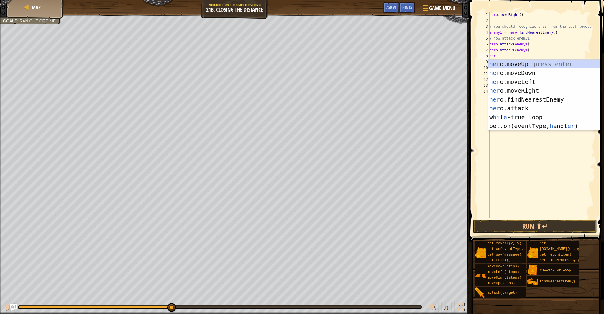
type textarea "hero"
click at [538, 90] on div "hero .moveUp press enter hero .moveDown press enter hero .moveLeft press enter …" at bounding box center [543, 100] width 111 height 80
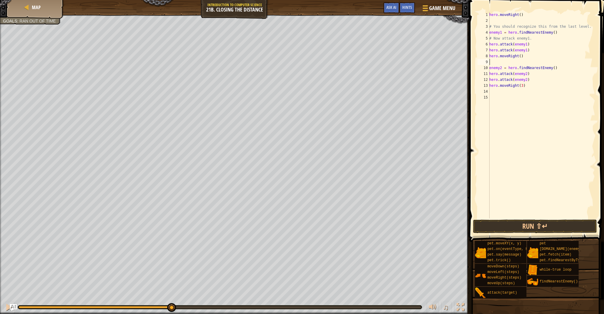
scroll to position [3, 0]
click at [513, 228] on button "Run ⇧↵" at bounding box center [535, 226] width 124 height 14
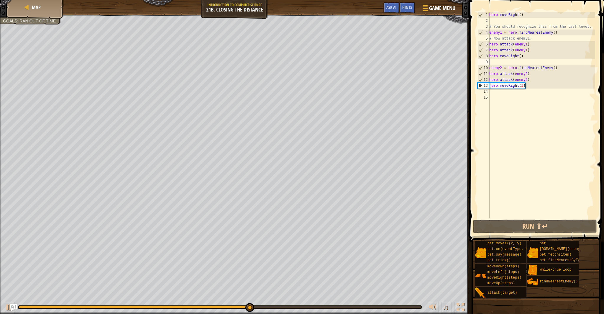
drag, startPoint x: 523, startPoint y: 85, endPoint x: 523, endPoint y: 90, distance: 4.7
click at [523, 89] on div "hero . moveRight ( ) # You should recognize this from the last level. enemy1 = …" at bounding box center [541, 121] width 107 height 218
click at [522, 87] on div "hero . moveRight ( ) # You should recognize this from the last level. enemy1 = …" at bounding box center [541, 121] width 107 height 218
type textarea "hero.moveRight(3)"
click at [510, 96] on div "hero . moveRight ( ) # You should recognize this from the last level. enemy1 = …" at bounding box center [541, 121] width 107 height 218
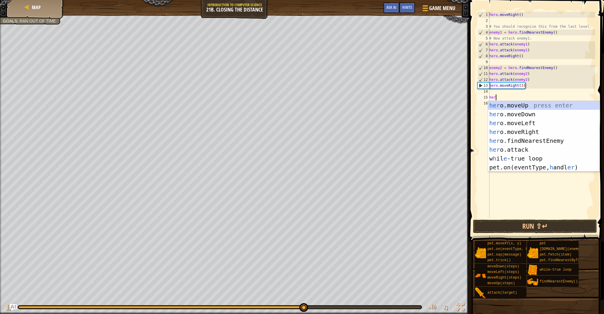
type textarea "hero"
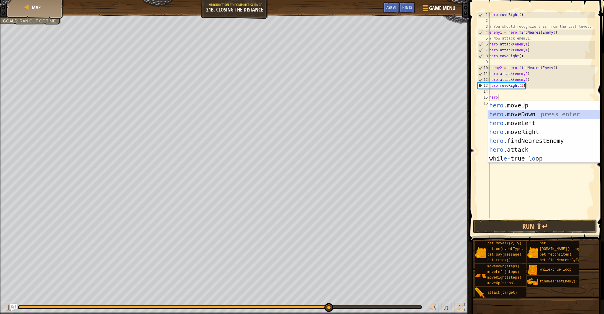
click at [512, 115] on div "hero .moveUp press enter hero .moveDown press enter hero .moveLeft press enter …" at bounding box center [543, 141] width 111 height 80
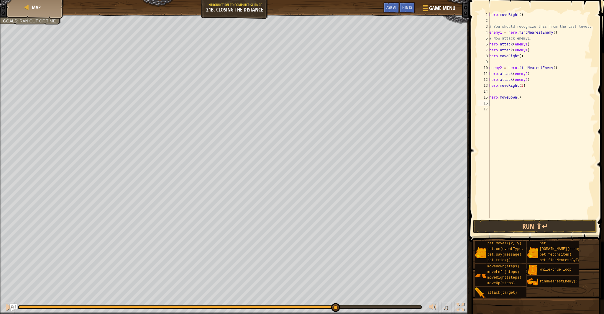
click at [501, 104] on div "hero . moveRight ( ) # You should recognize this from the last level. enemy1 = …" at bounding box center [541, 121] width 107 height 218
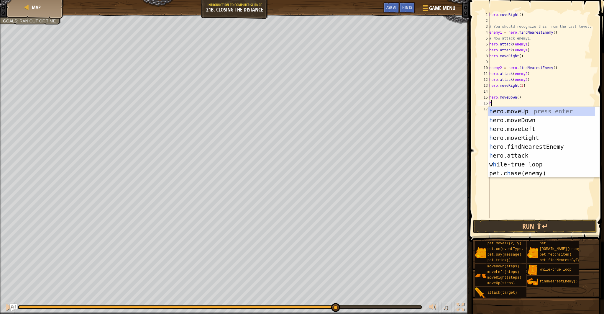
type textarea "he"
drag, startPoint x: 511, startPoint y: 135, endPoint x: 510, endPoint y: 141, distance: 6.0
click at [511, 135] on div "he ro.moveUp press enter he ro.moveDown press enter he ro.moveLeft press enter …" at bounding box center [541, 151] width 107 height 88
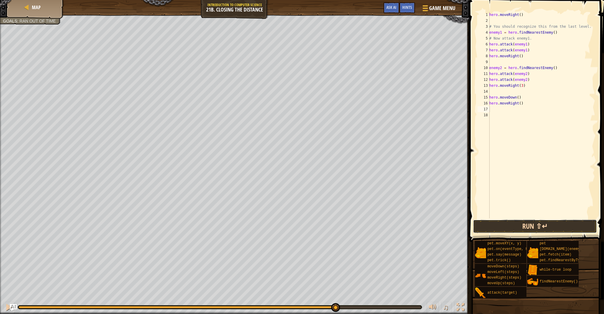
click at [502, 225] on button "Run ⇧↵" at bounding box center [535, 226] width 124 height 14
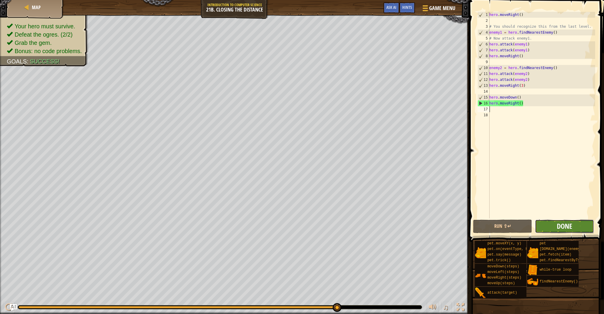
click at [566, 222] on span "Done" at bounding box center [564, 225] width 15 height 9
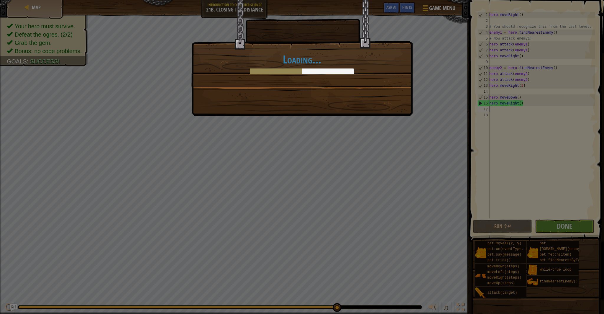
click at [482, 203] on div "Loading..." at bounding box center [302, 157] width 604 height 314
click at [483, 201] on div "Loading..." at bounding box center [302, 157] width 604 height 314
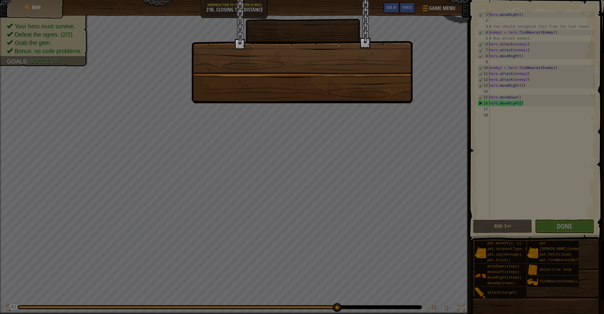
click at [486, 200] on div at bounding box center [302, 157] width 604 height 314
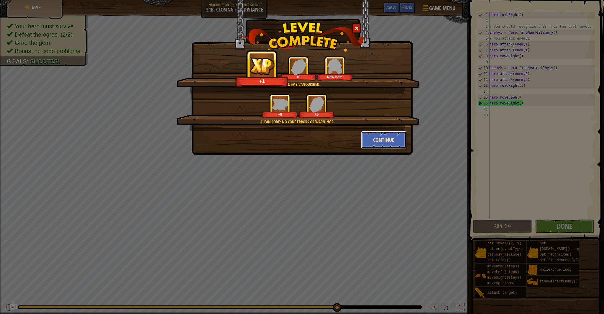
click at [392, 141] on button "Continue" at bounding box center [384, 140] width 46 height 18
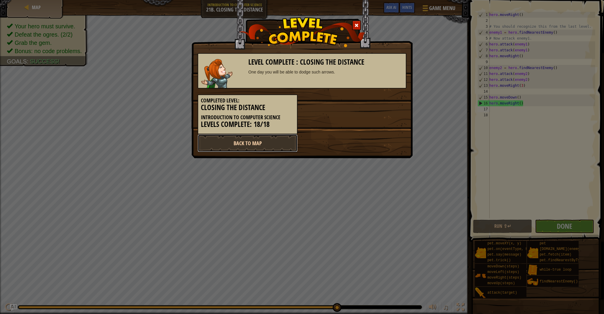
click at [280, 139] on link "Back to Map" at bounding box center [248, 143] width 100 height 18
